Goal: Task Accomplishment & Management: Manage account settings

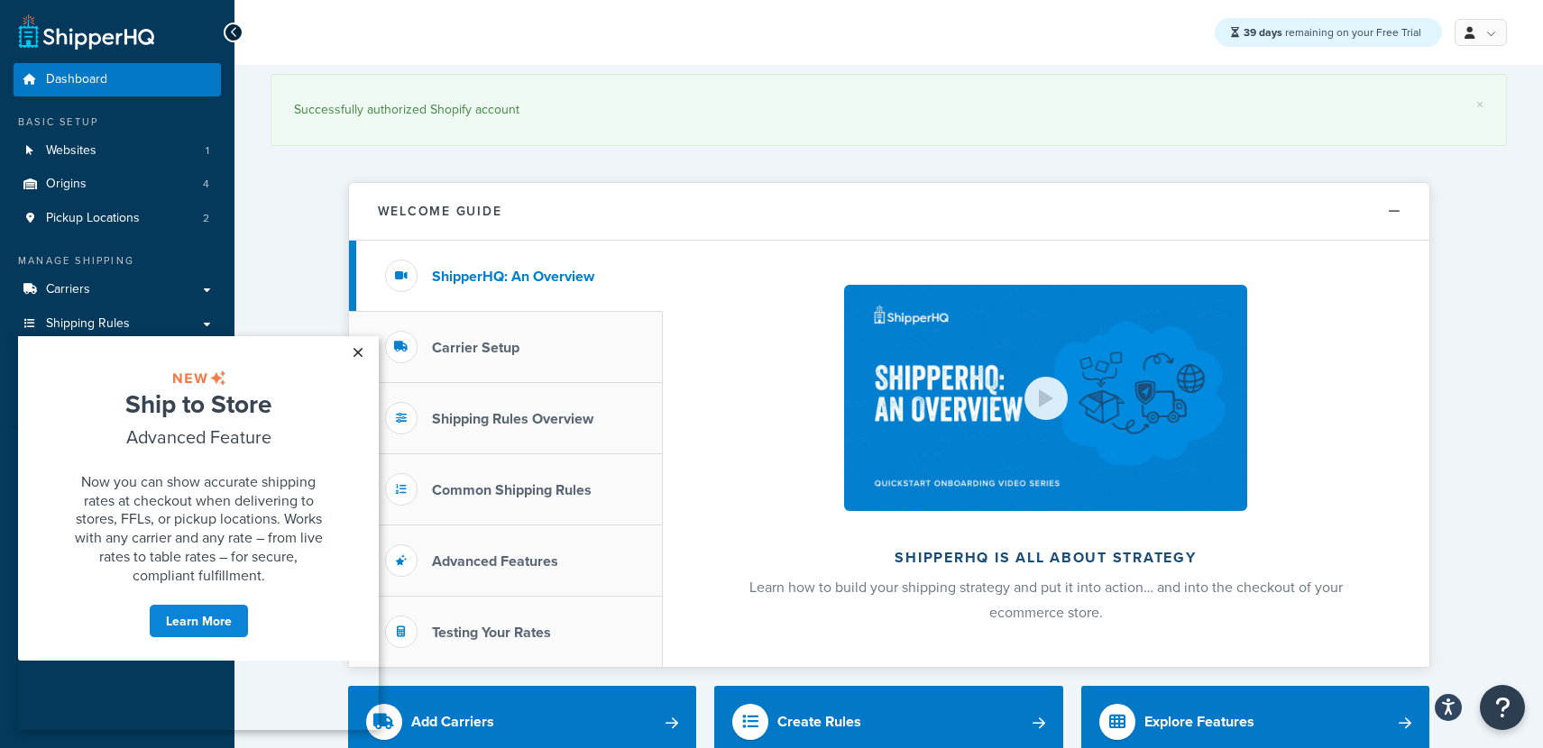
drag, startPoint x: 364, startPoint y: 352, endPoint x: 325, endPoint y: 655, distance: 305.6
click at [364, 352] on link "×" at bounding box center [358, 352] width 32 height 32
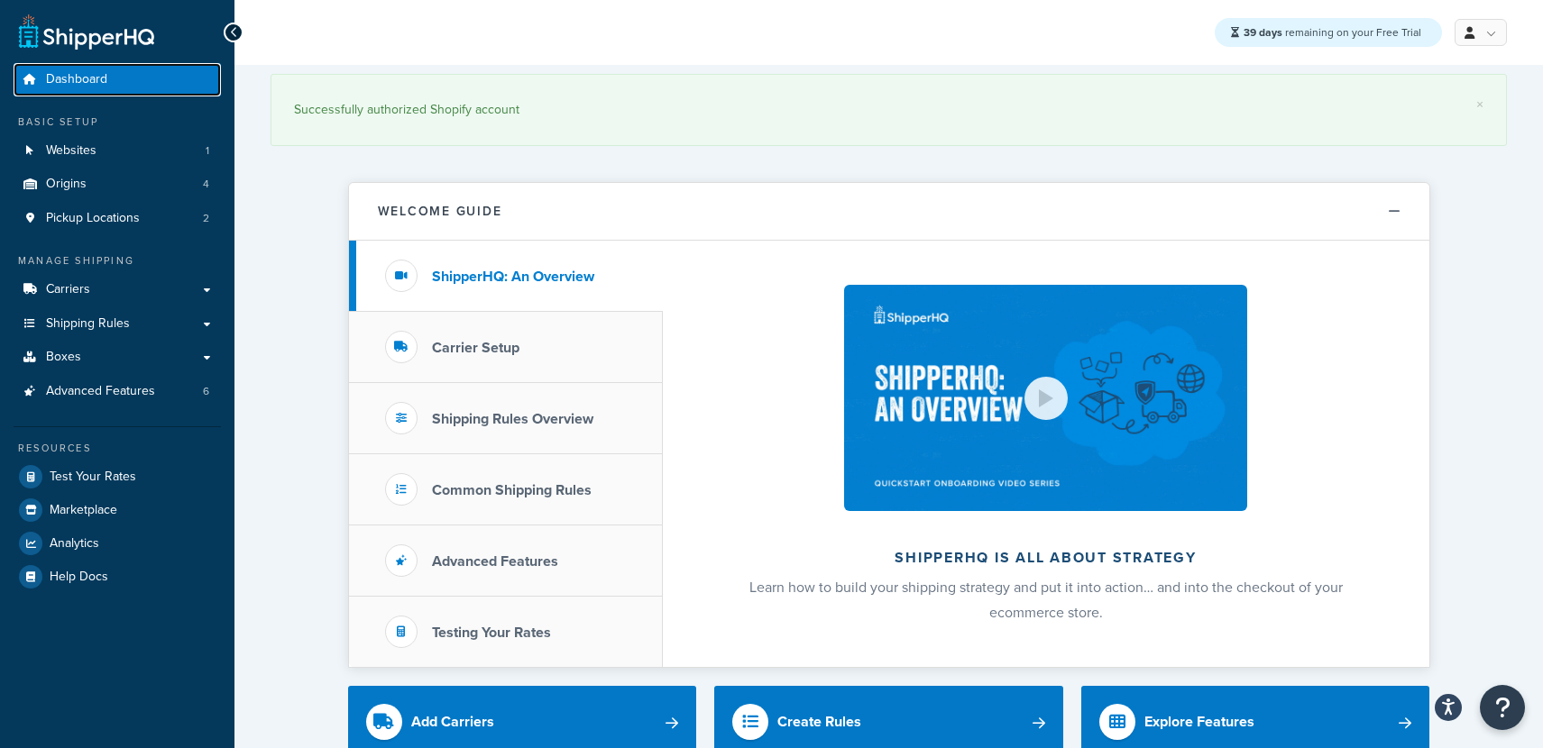
click at [98, 90] on link "Dashboard" at bounding box center [117, 79] width 207 height 33
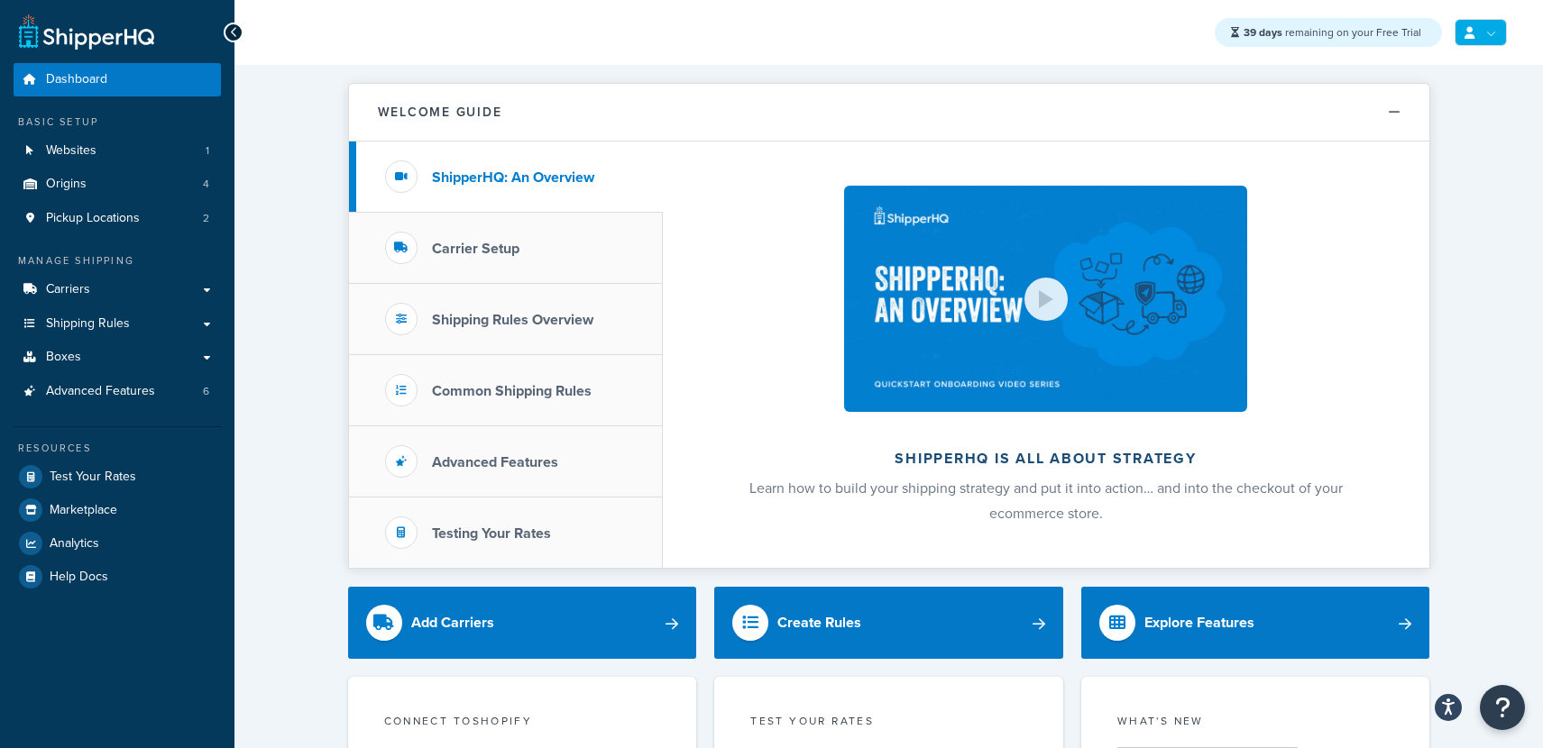
click at [1483, 36] on link at bounding box center [1481, 32] width 52 height 27
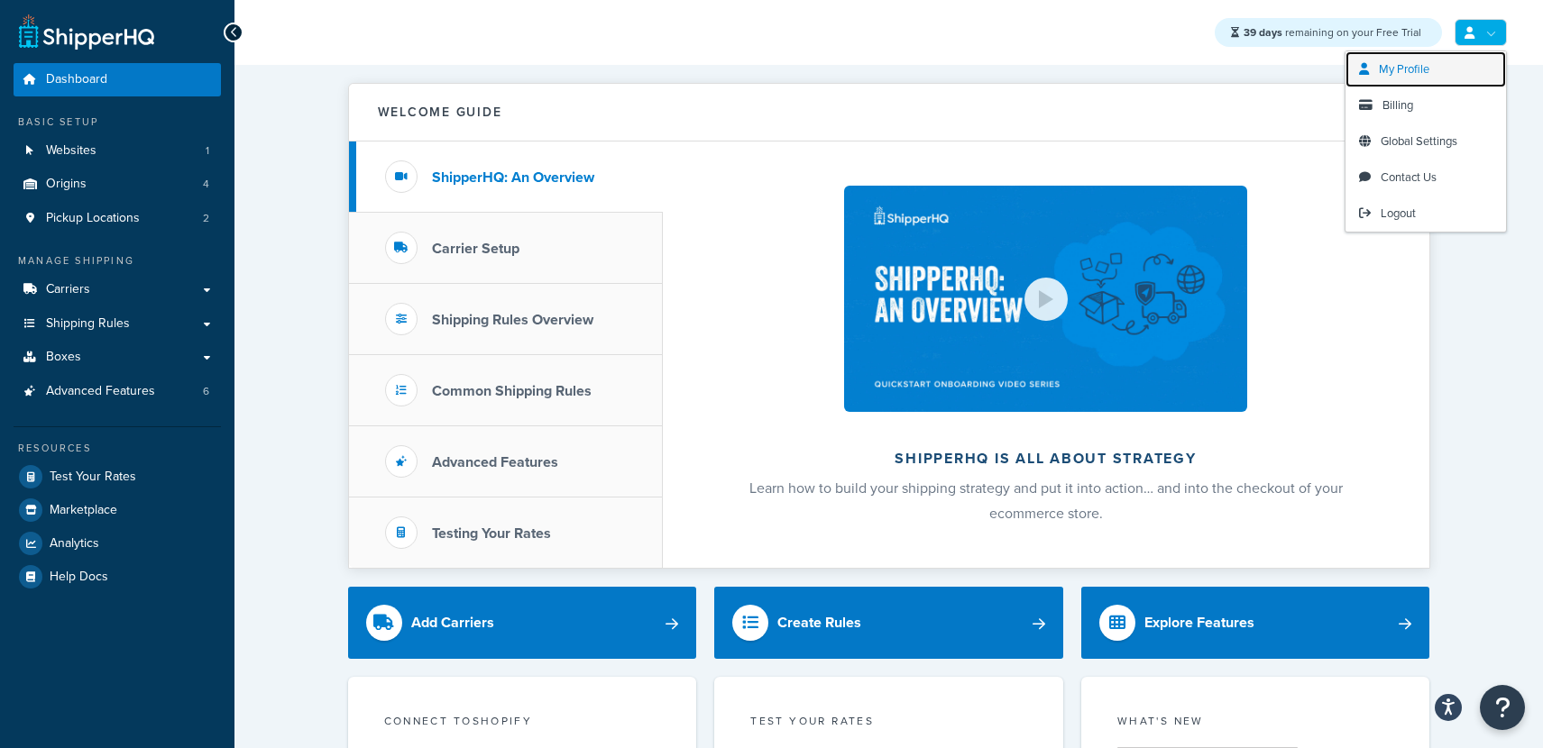
click at [1395, 67] on span "My Profile" at bounding box center [1404, 68] width 50 height 17
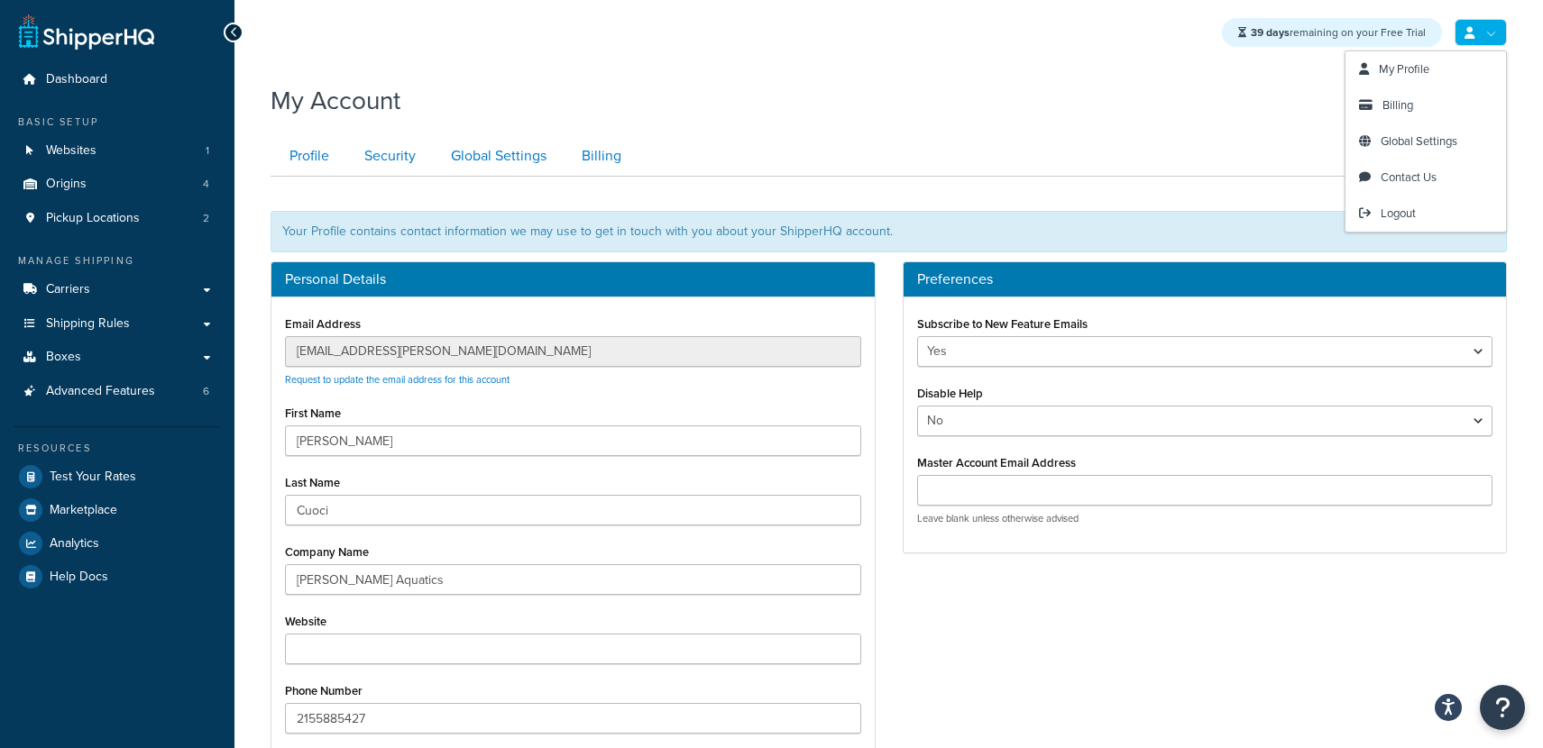
click at [1505, 30] on link at bounding box center [1481, 32] width 52 height 27
click at [1400, 148] on span "Global Settings" at bounding box center [1419, 141] width 77 height 17
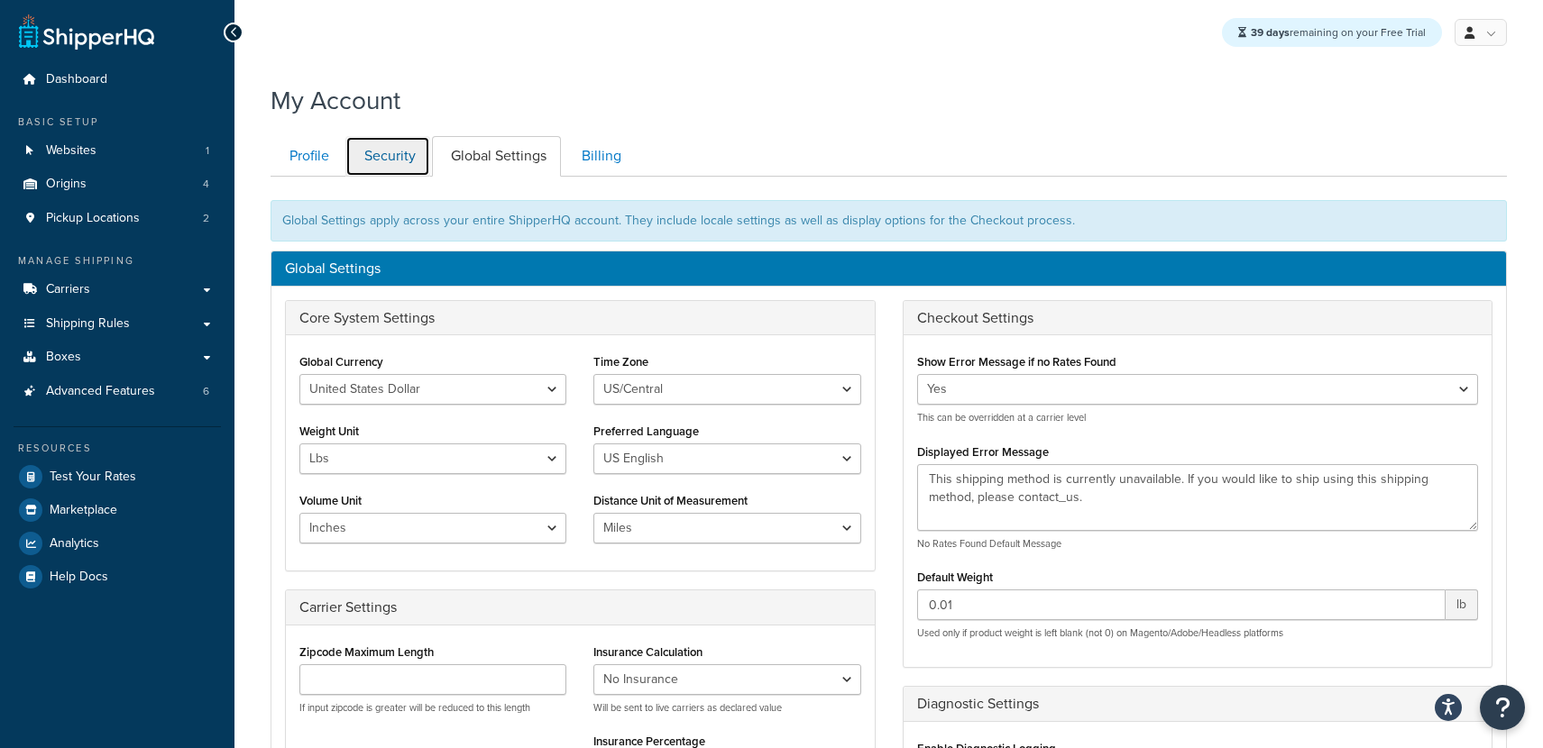
click at [379, 150] on link "Security" at bounding box center [387, 156] width 85 height 41
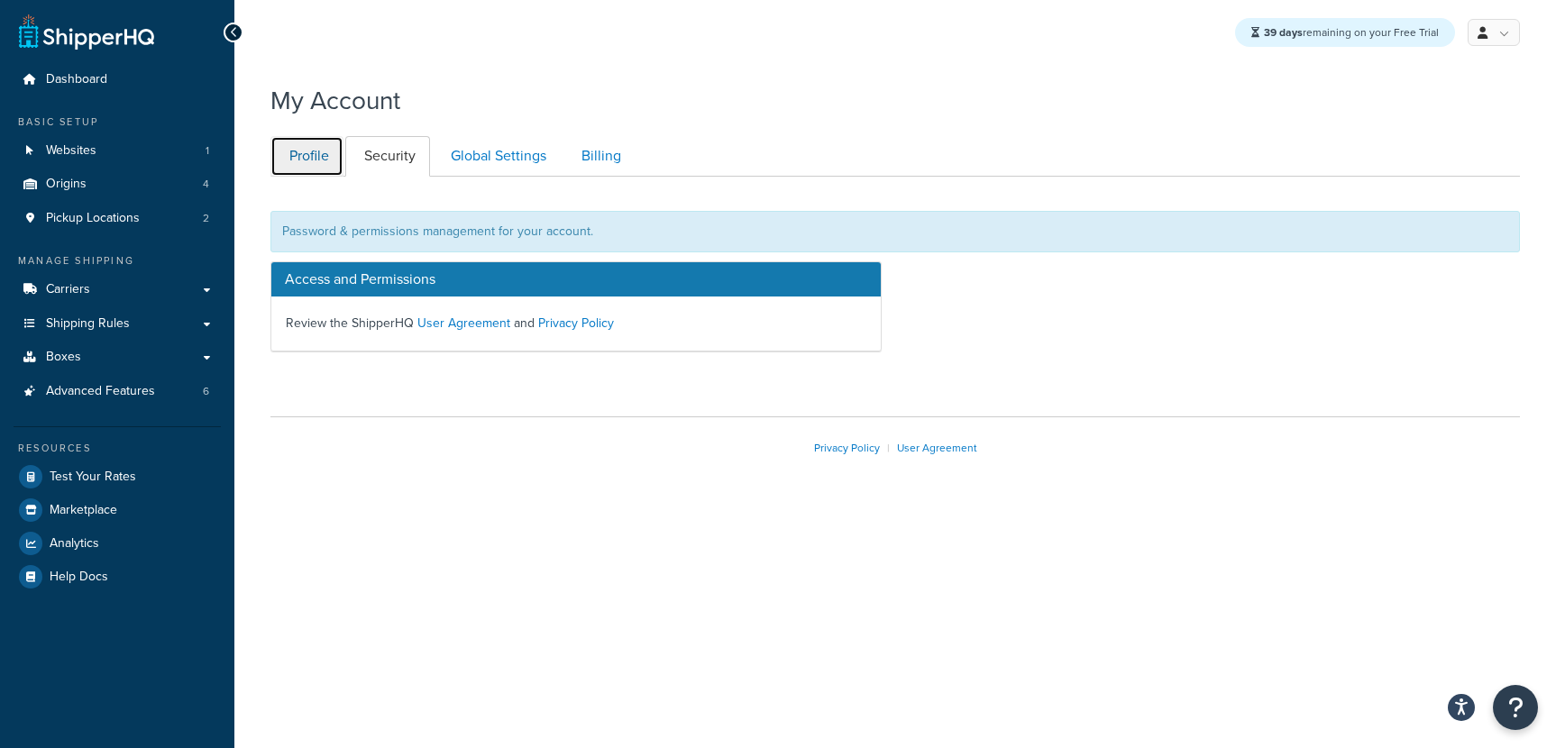
click at [320, 156] on link "Profile" at bounding box center [307, 156] width 73 height 41
